Goal: Information Seeking & Learning: Learn about a topic

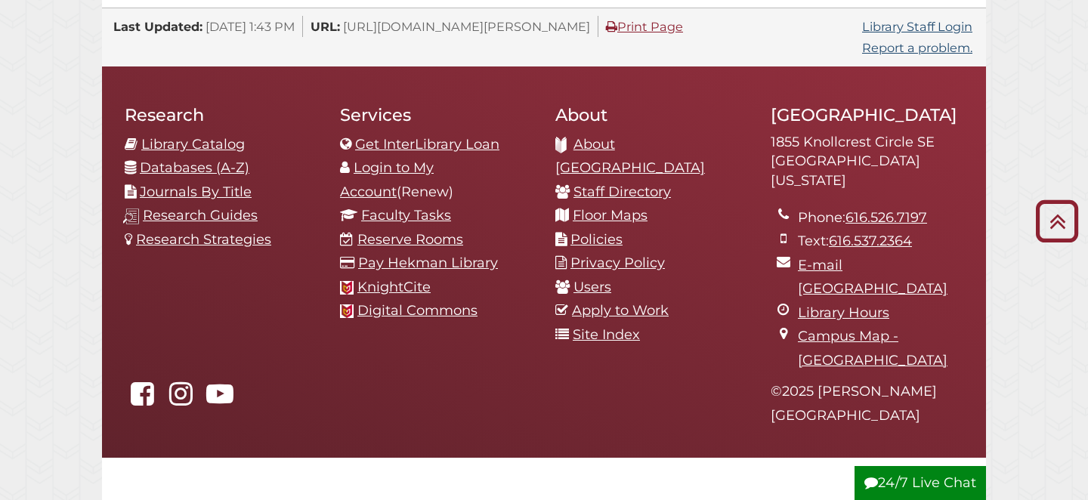
scroll to position [1634, 0]
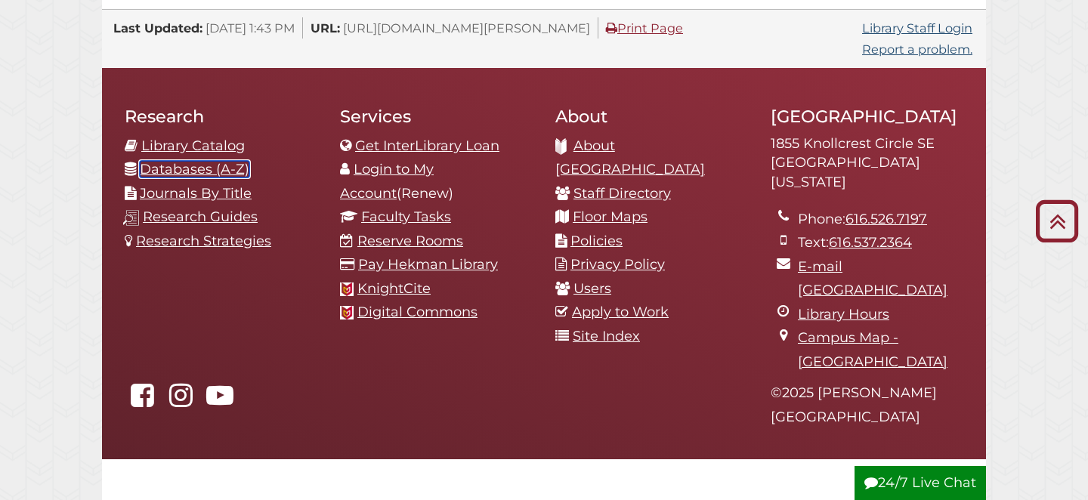
click at [221, 161] on link "Databases (A-Z)" at bounding box center [195, 169] width 110 height 17
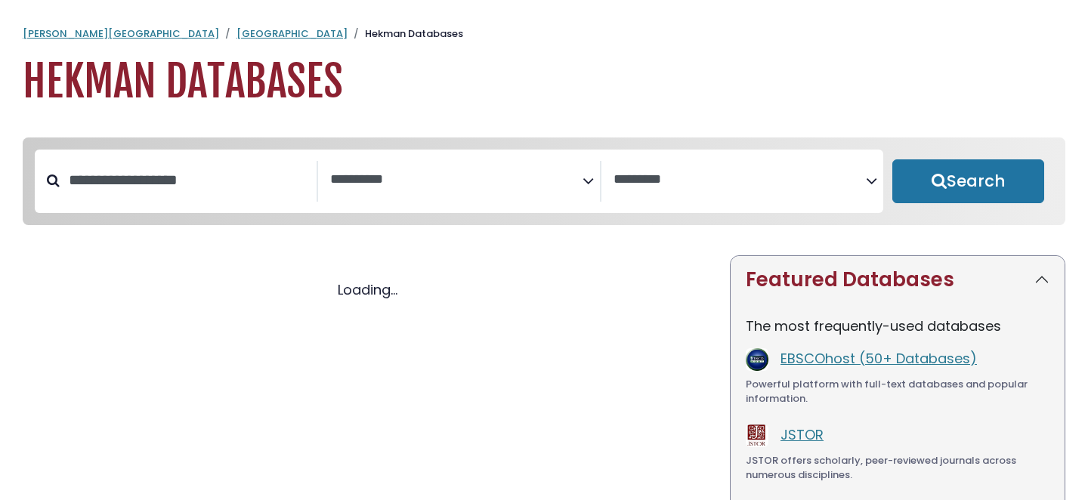
select select "Database Subject Filter"
select select "Database Vendors Filter"
select select "Database Subject Filter"
select select "Database Vendors Filter"
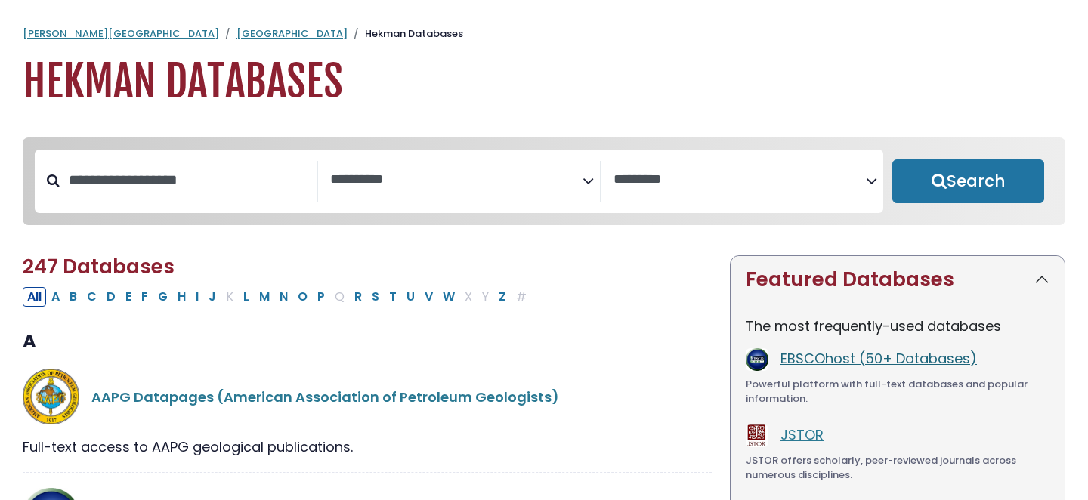
click at [893, 362] on link "EBSCOhost (50+ Databases)" at bounding box center [879, 358] width 196 height 19
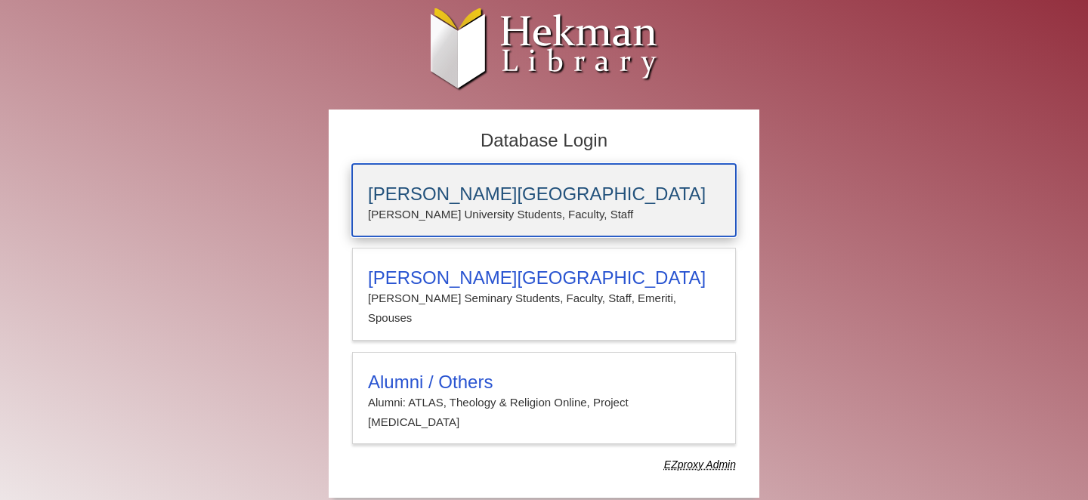
click at [481, 200] on h3 "Calvin University" at bounding box center [544, 194] width 352 height 21
